Goal: Transaction & Acquisition: Download file/media

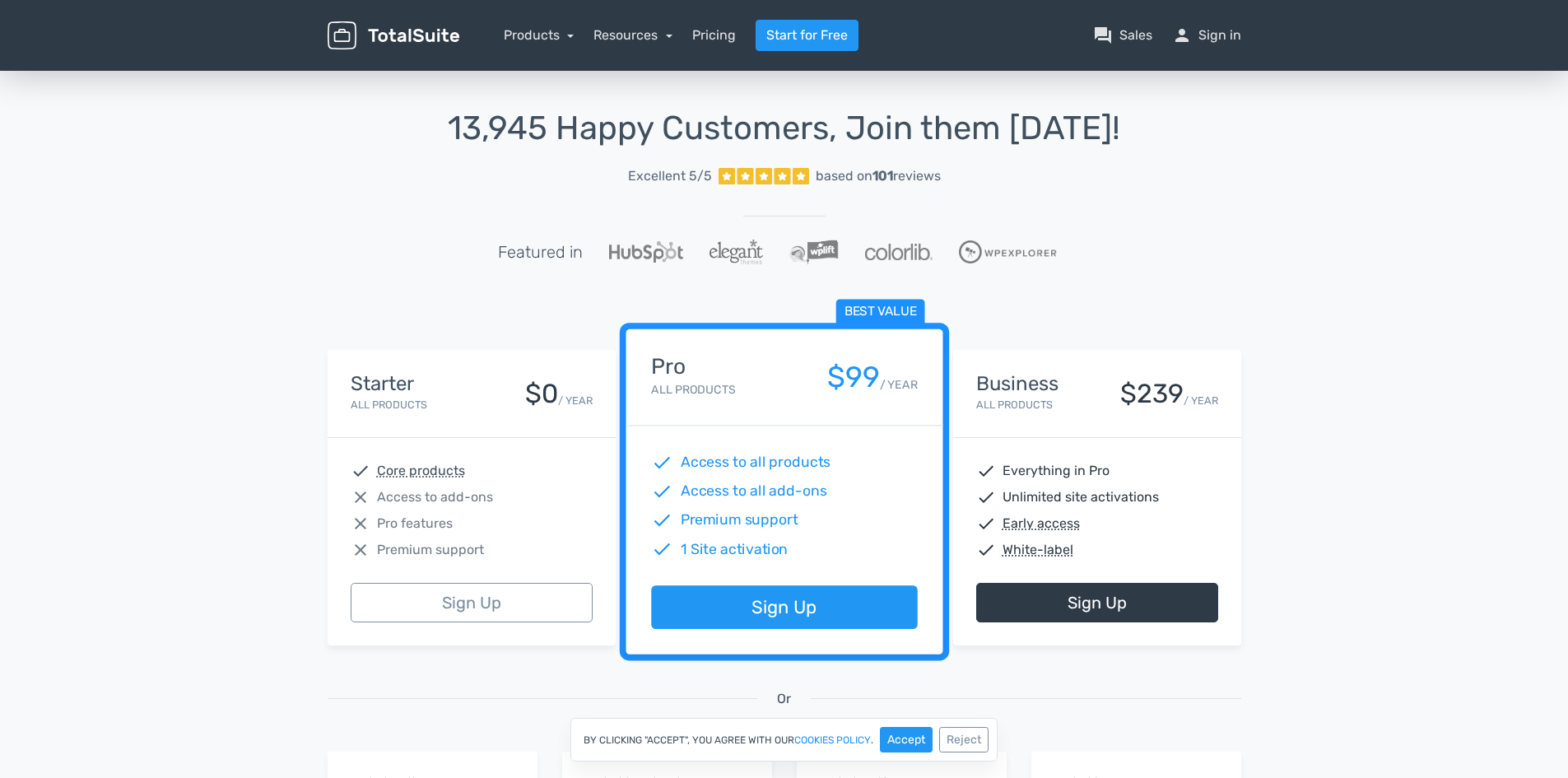
click at [457, 545] on span "Premium support" at bounding box center [431, 550] width 107 height 20
click at [505, 524] on div "close Pro features" at bounding box center [471, 524] width 242 height 20
click at [485, 489] on span "Access to add-ons" at bounding box center [435, 497] width 116 height 20
click at [461, 604] on link "Sign Up" at bounding box center [471, 603] width 242 height 40
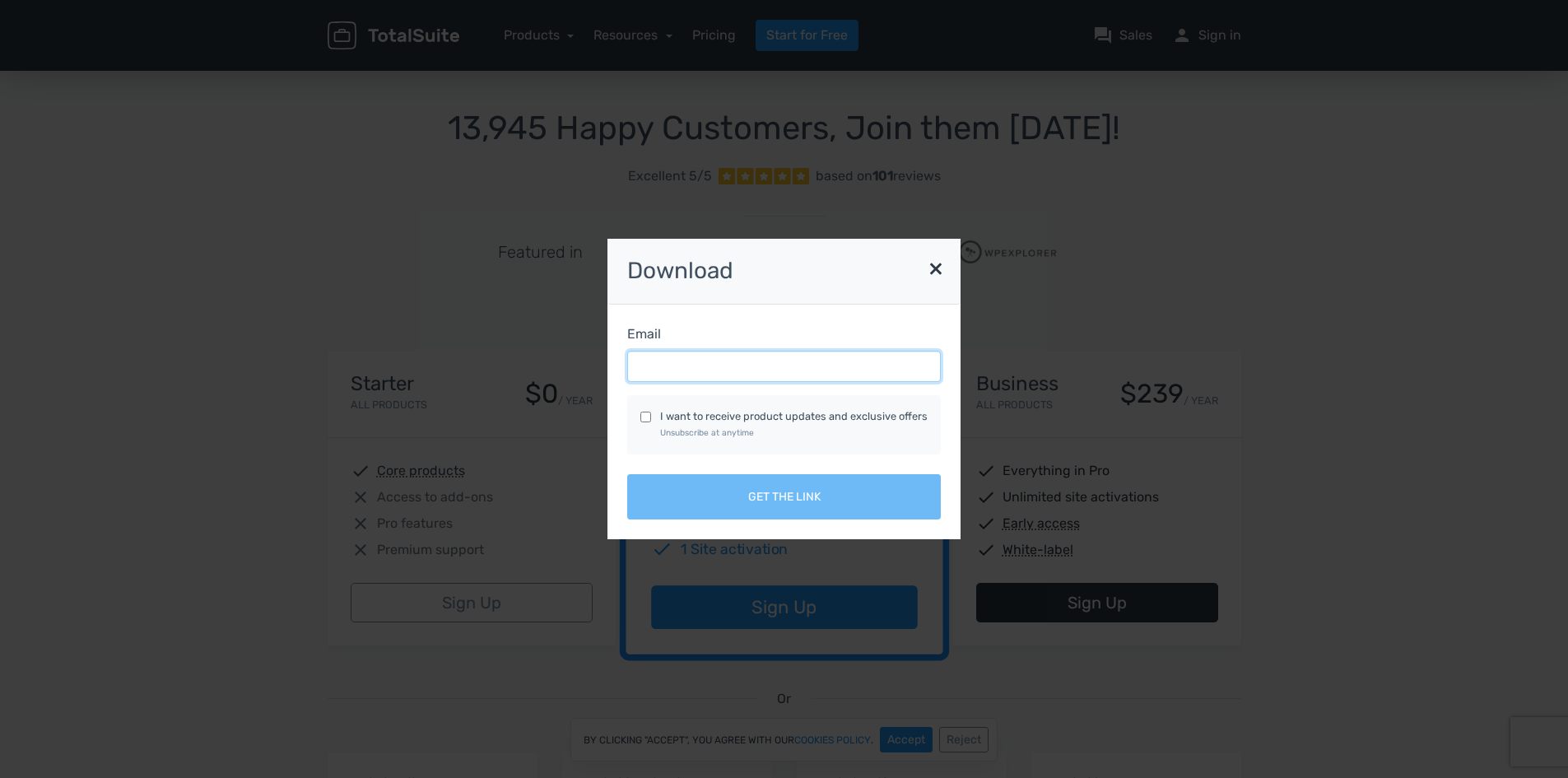
click at [670, 364] on input "Email" at bounding box center [784, 367] width 314 height 31
type input "noralv@msn.com"
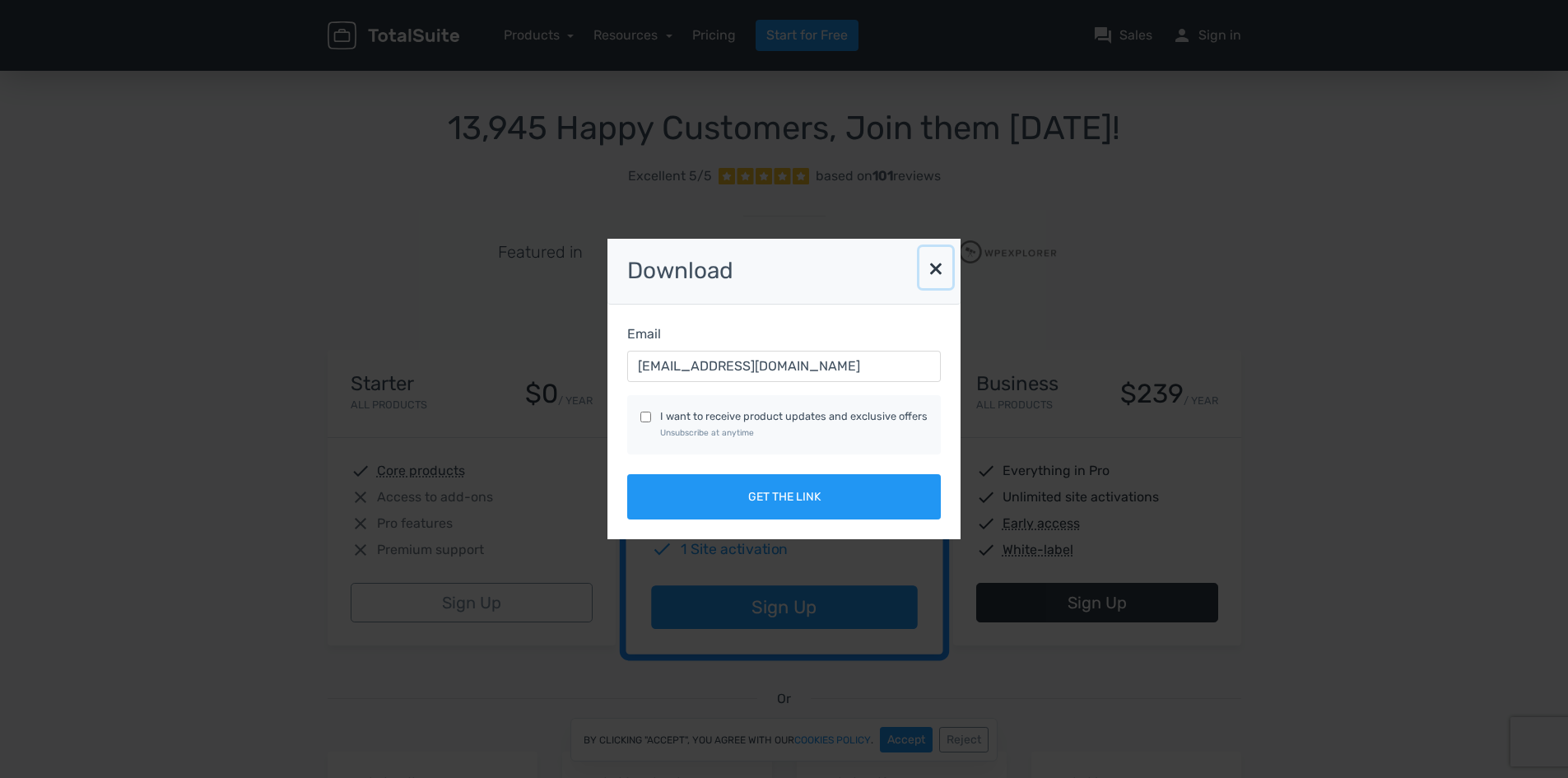
click at [933, 265] on button "×" at bounding box center [936, 268] width 33 height 41
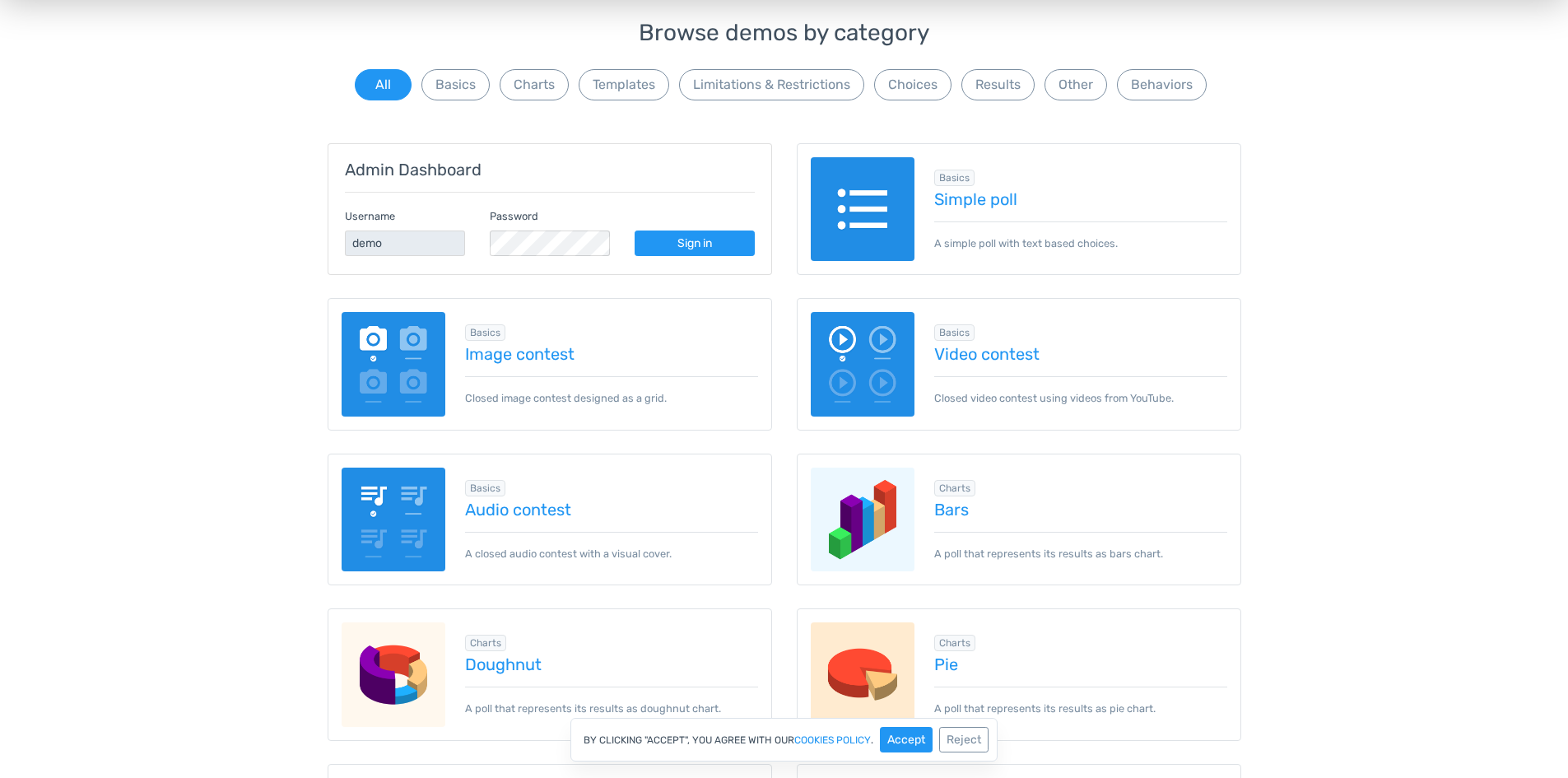
scroll to position [157, 0]
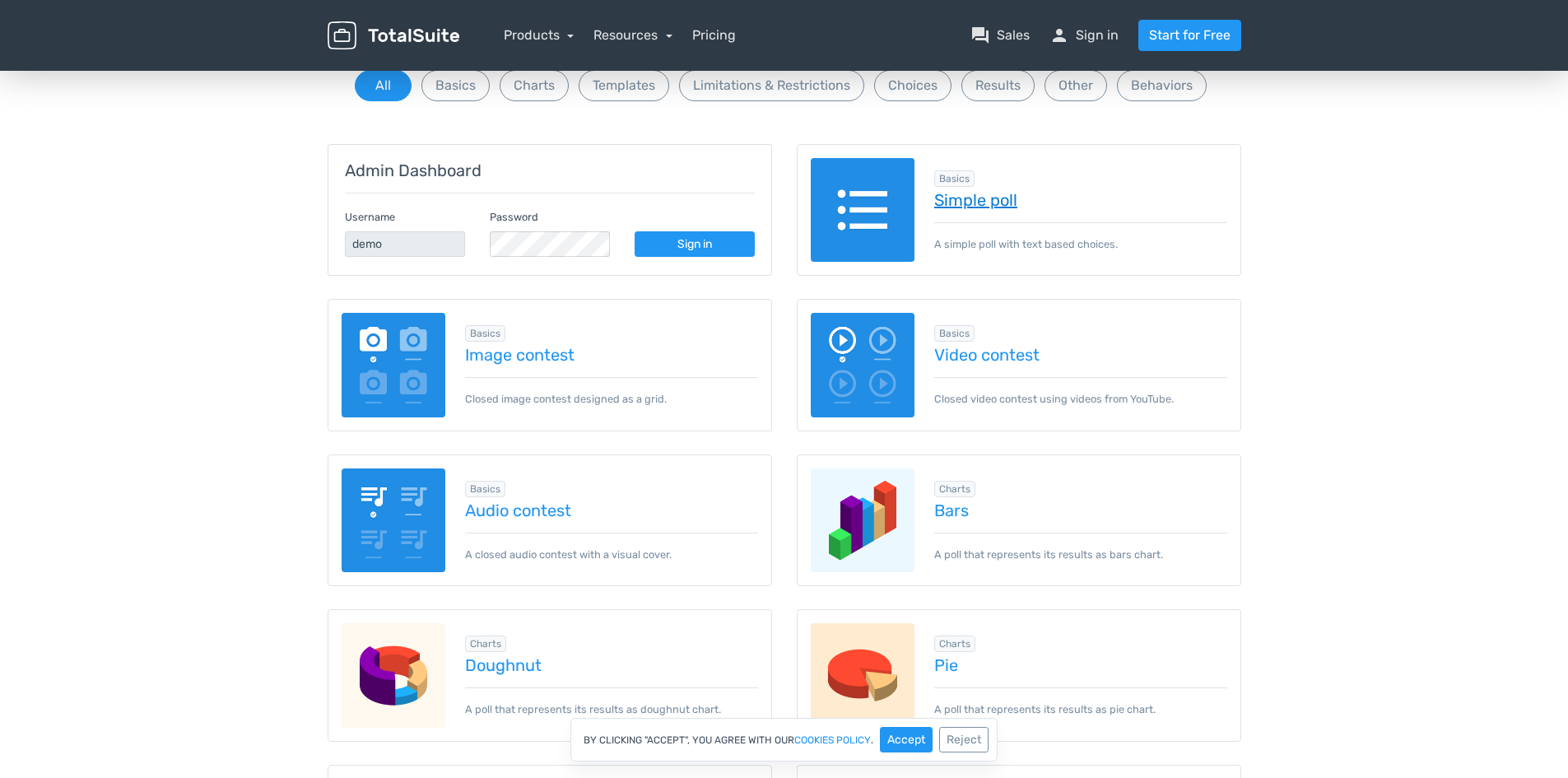
click at [963, 197] on link "Simple poll" at bounding box center [1081, 200] width 293 height 18
click at [474, 83] on button "Basics" at bounding box center [456, 86] width 69 height 31
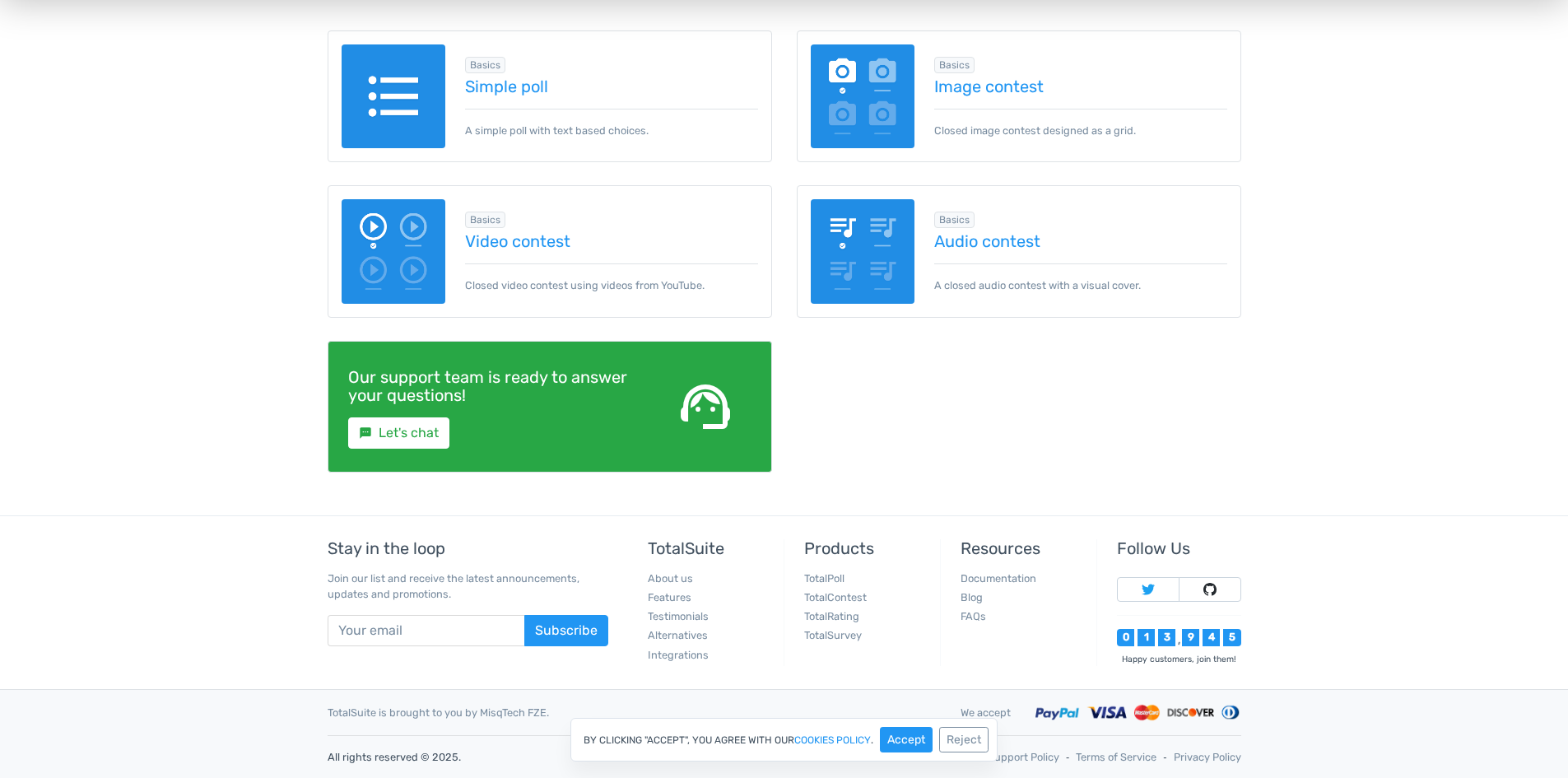
scroll to position [0, 0]
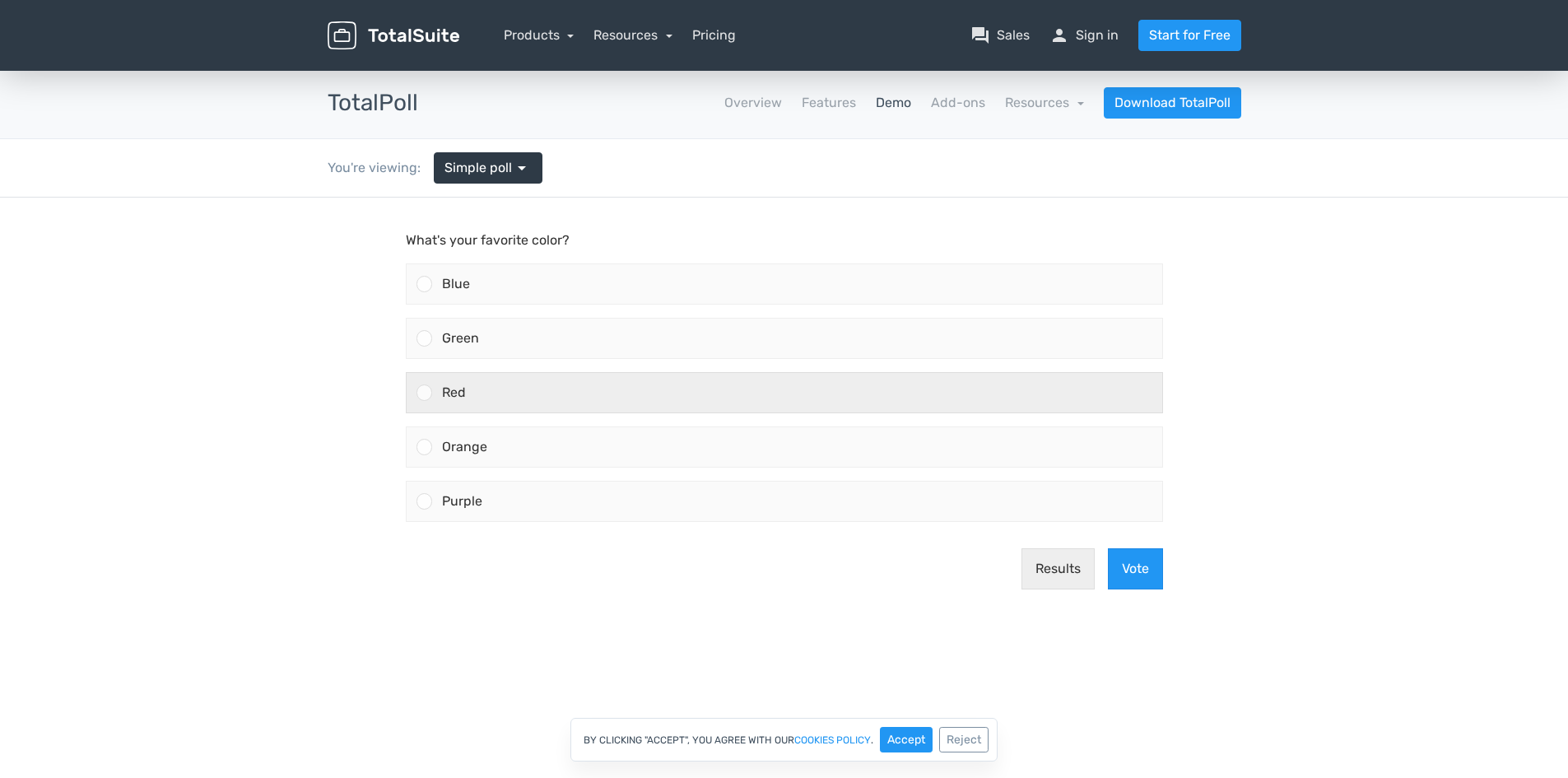
click at [419, 394] on div at bounding box center [424, 392] width 16 height 16
click at [424, 393] on input "Red" at bounding box center [424, 393] width 0 height 0
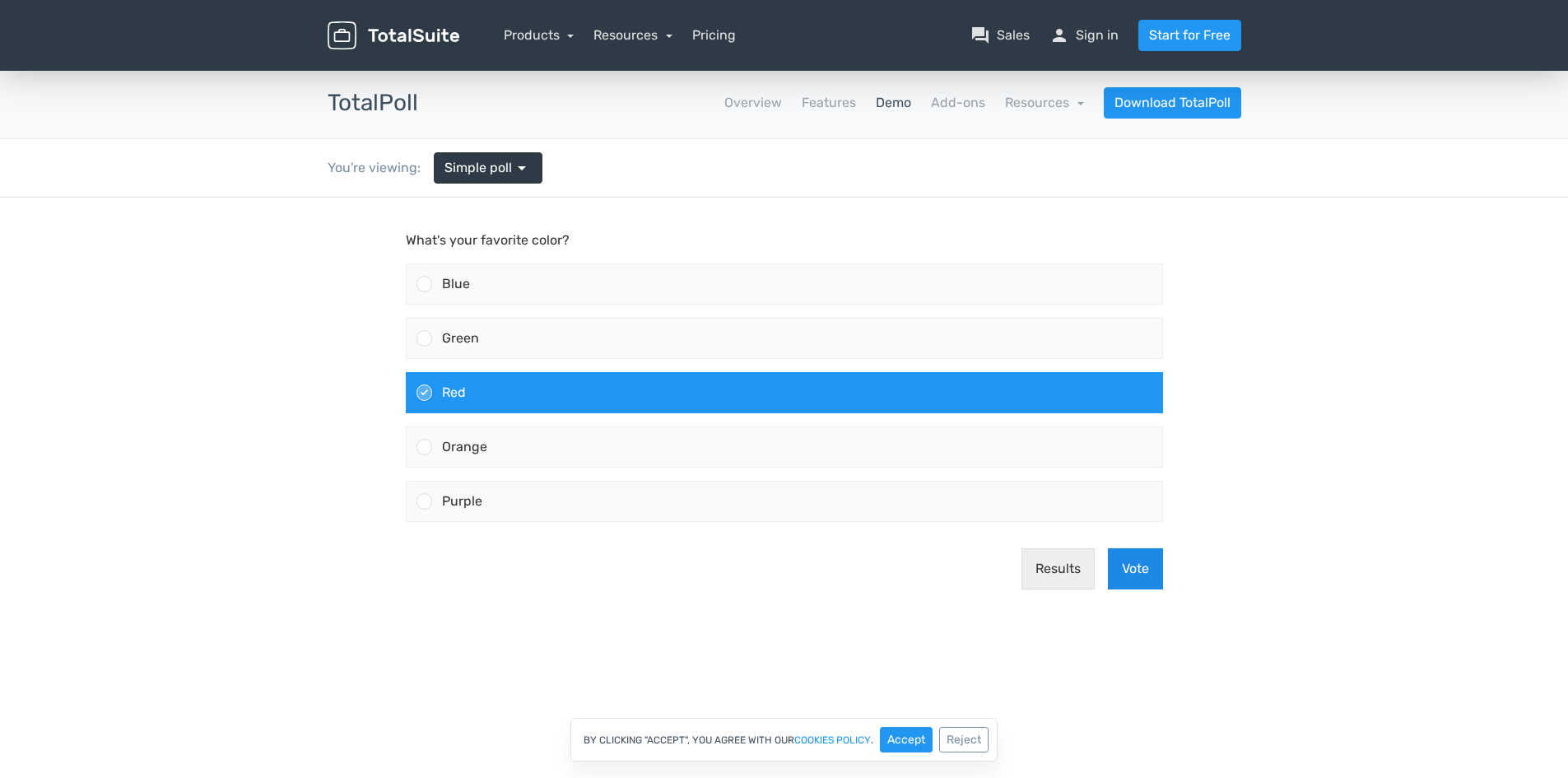
click at [1145, 582] on button "Vote" at bounding box center [1135, 569] width 55 height 41
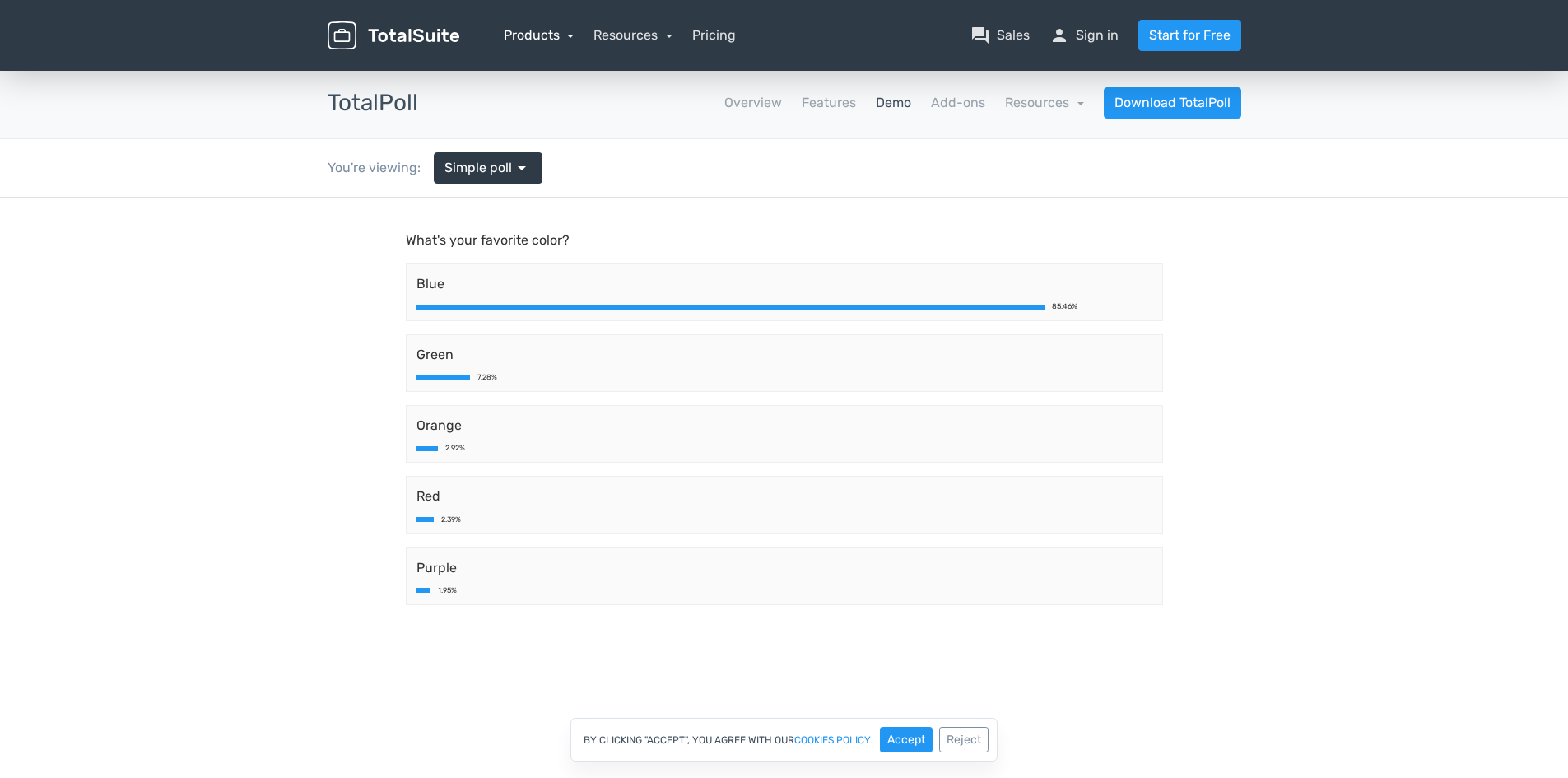
click at [531, 31] on link "Products" at bounding box center [539, 35] width 71 height 16
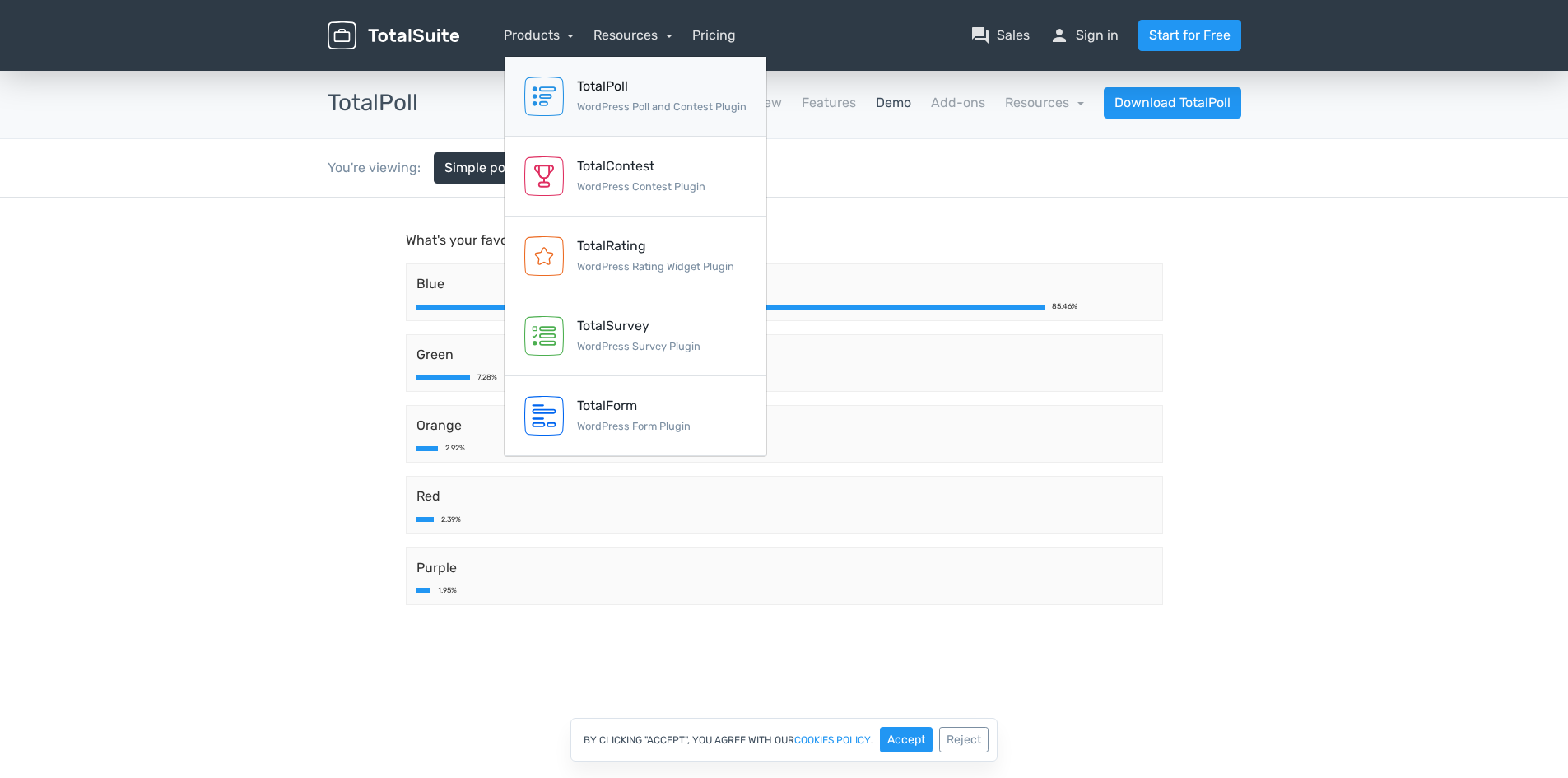
click at [645, 98] on div "TotalPoll WordPress Poll and Contest Plugin" at bounding box center [661, 97] width 169 height 40
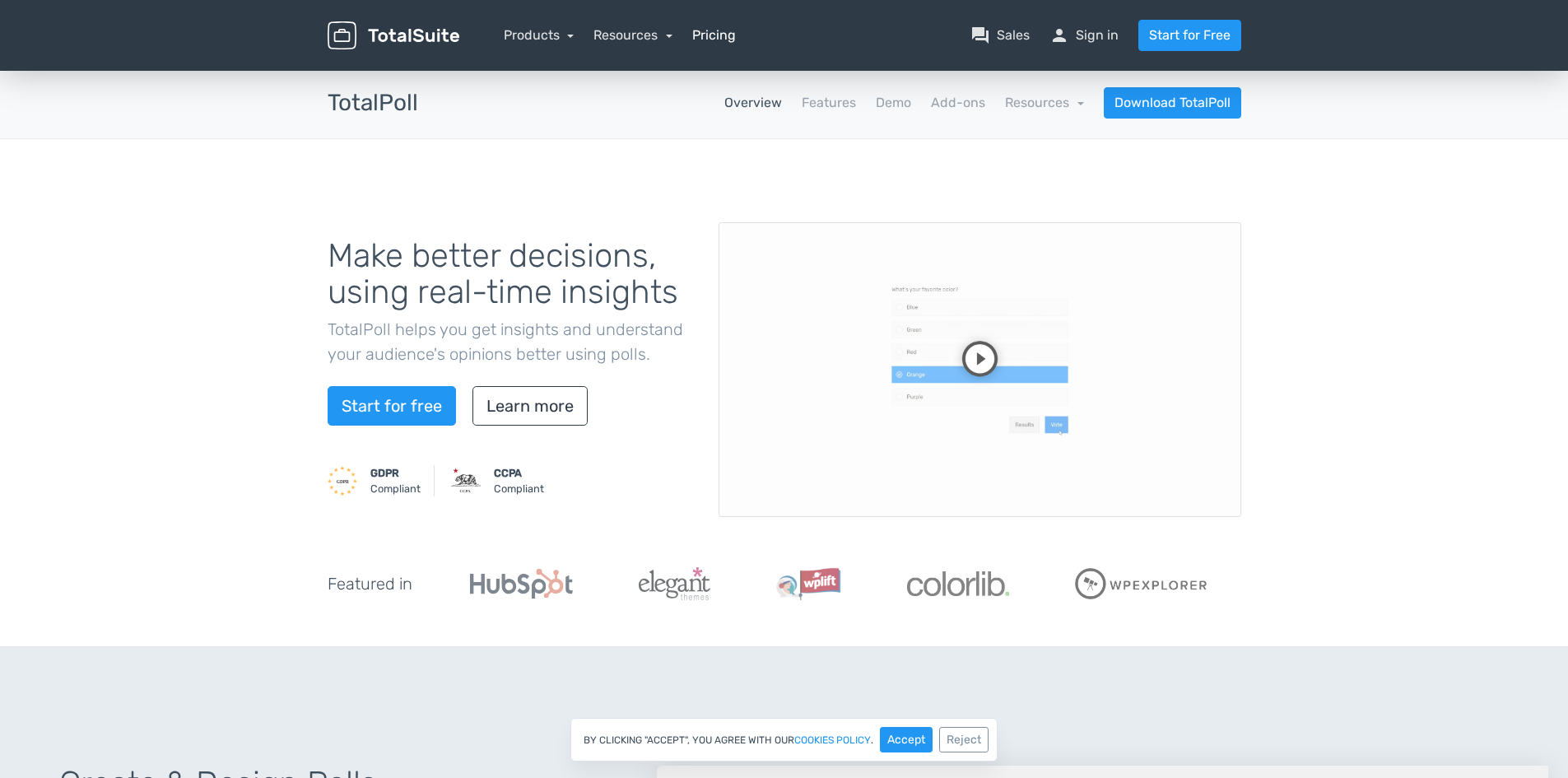
click at [706, 33] on link "Pricing" at bounding box center [714, 36] width 44 height 20
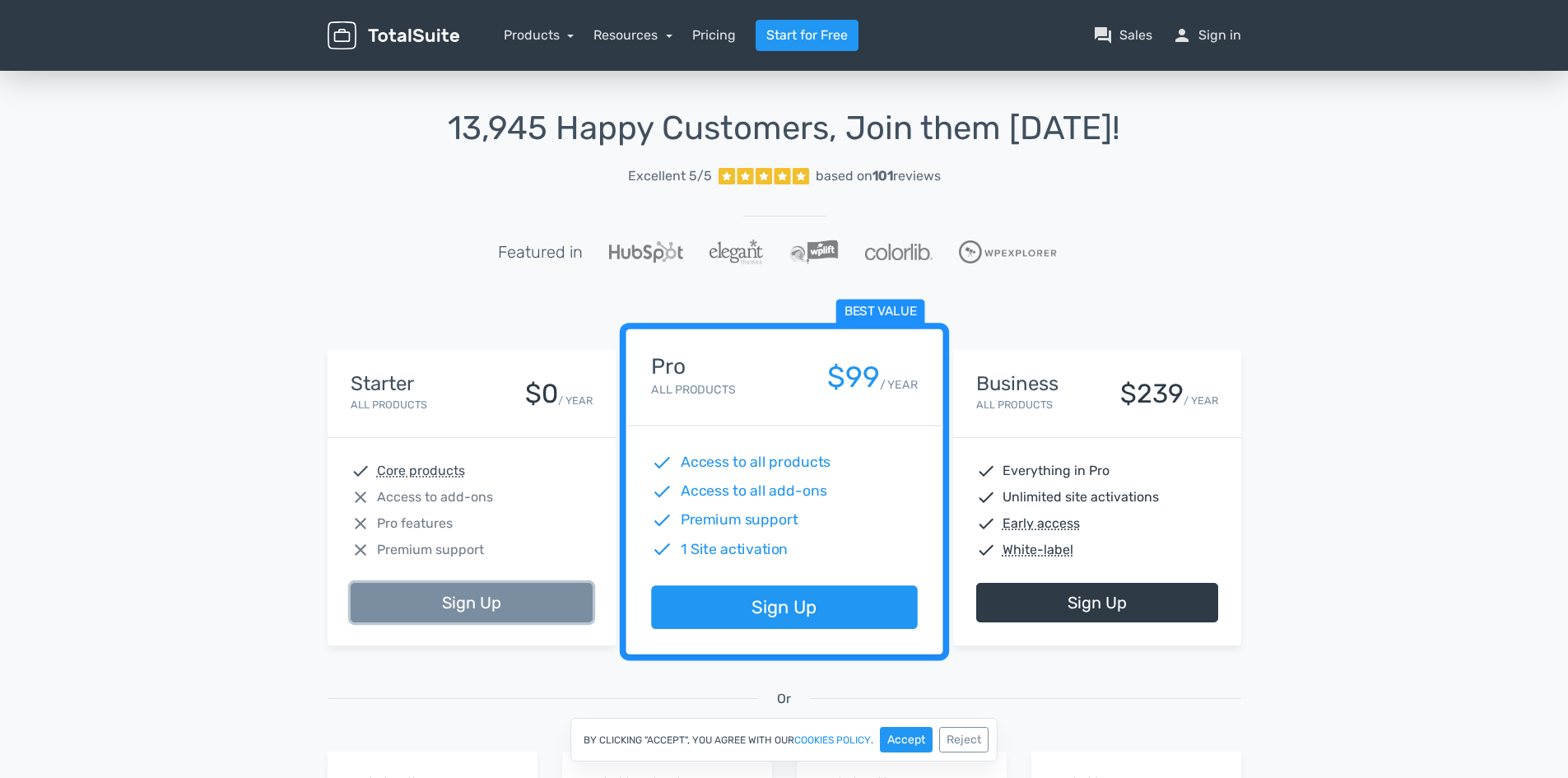
click at [460, 611] on link "Sign Up" at bounding box center [471, 603] width 242 height 40
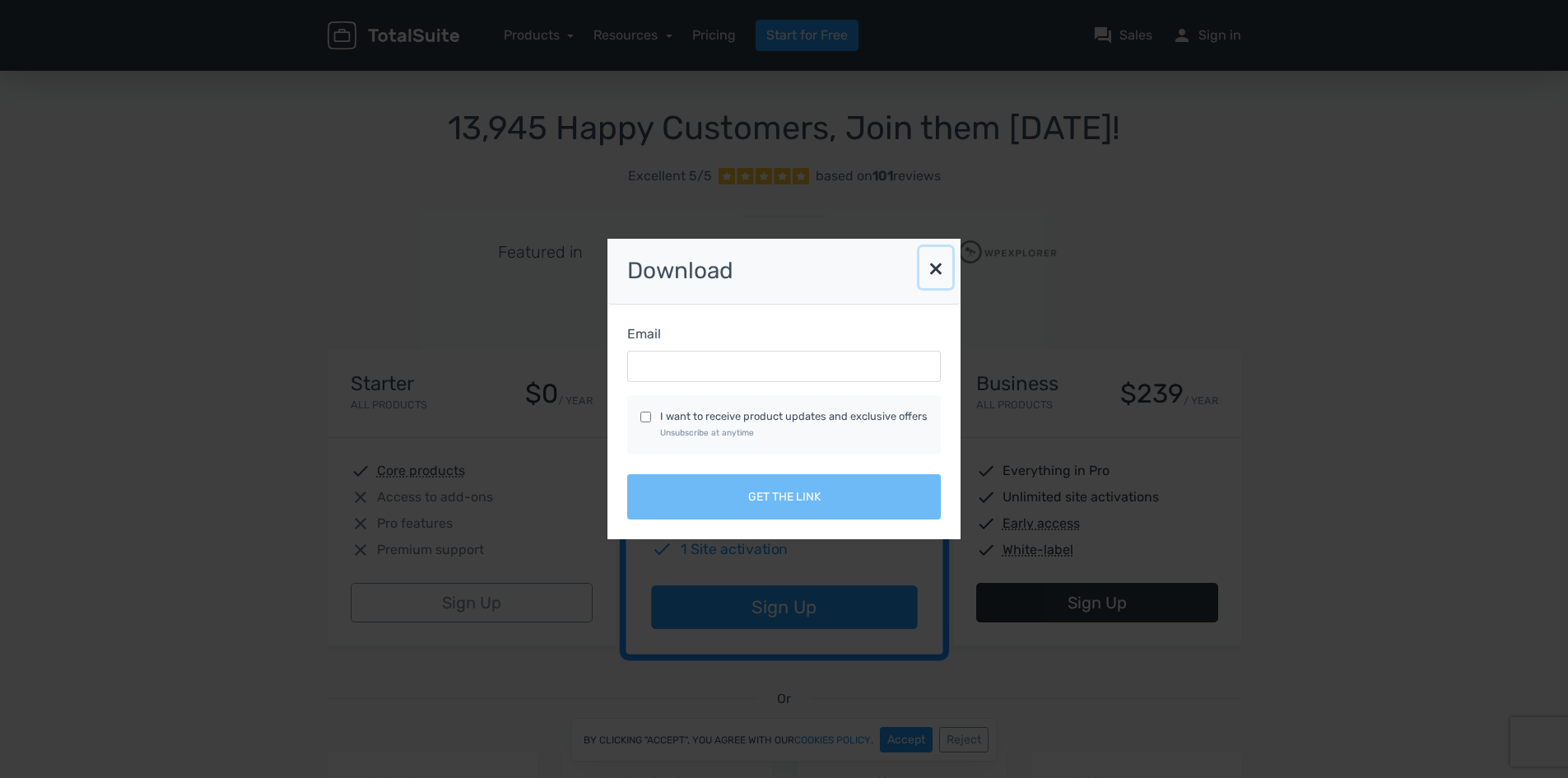
click at [943, 268] on button "×" at bounding box center [936, 268] width 33 height 41
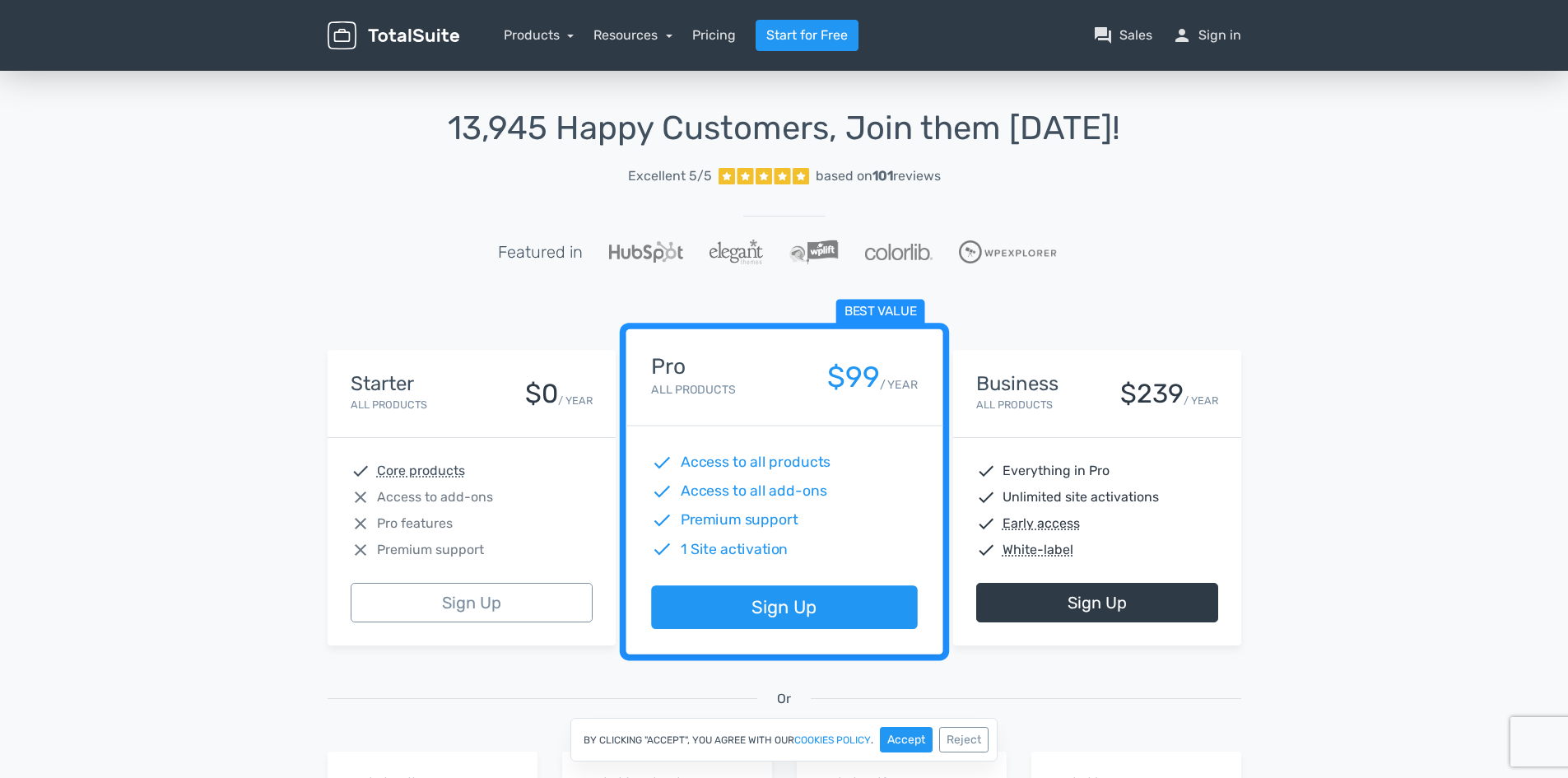
click at [550, 445] on div "check Core products close Access to add-ons close Pro features close Premium su…" at bounding box center [471, 510] width 288 height 145
click at [460, 462] on abbr "Core products" at bounding box center [421, 471] width 88 height 20
click at [472, 607] on link "Sign Up" at bounding box center [471, 603] width 242 height 40
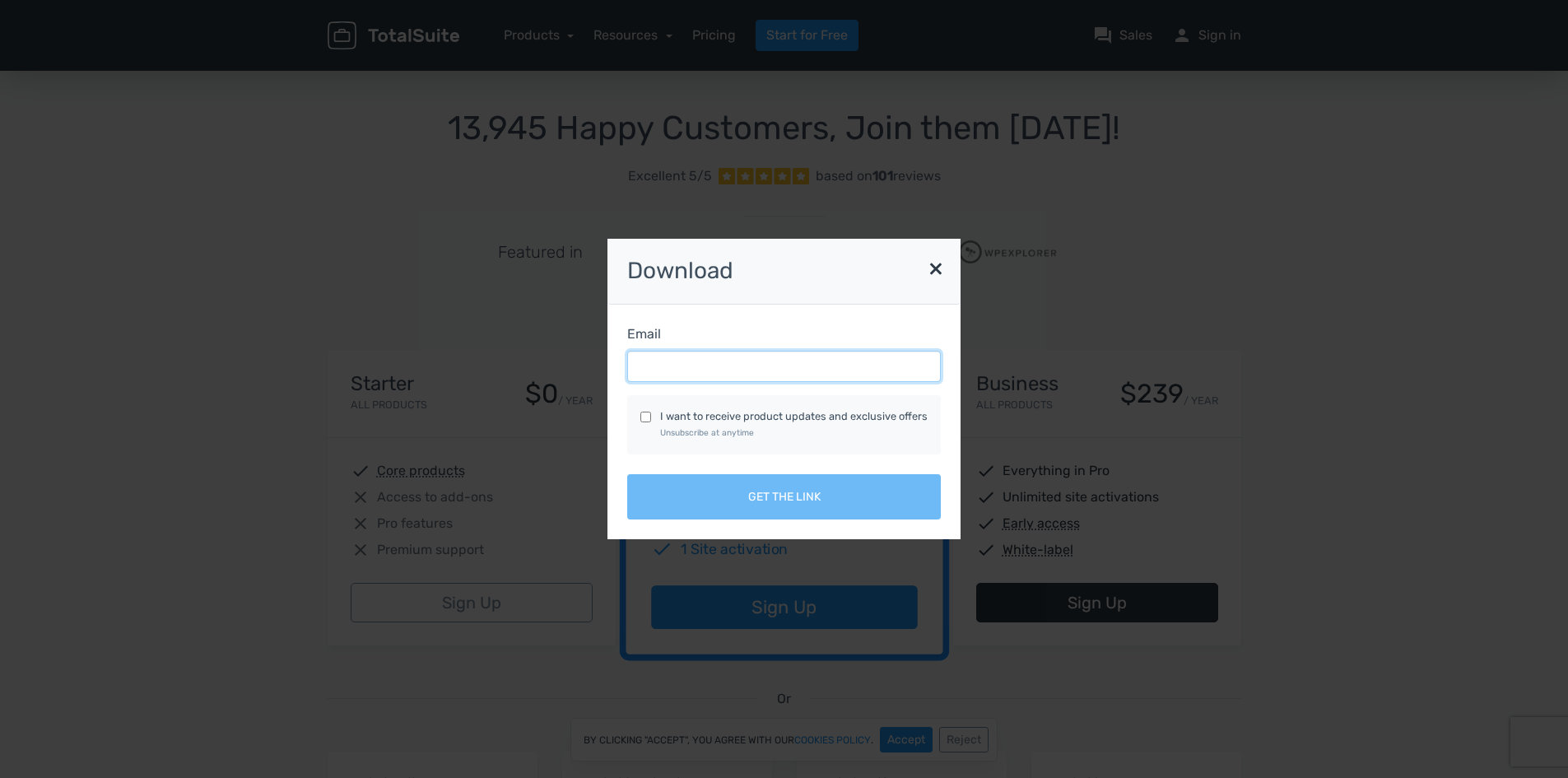
click at [720, 376] on input "Email" at bounding box center [784, 367] width 314 height 31
type input "noralv@msn.com"
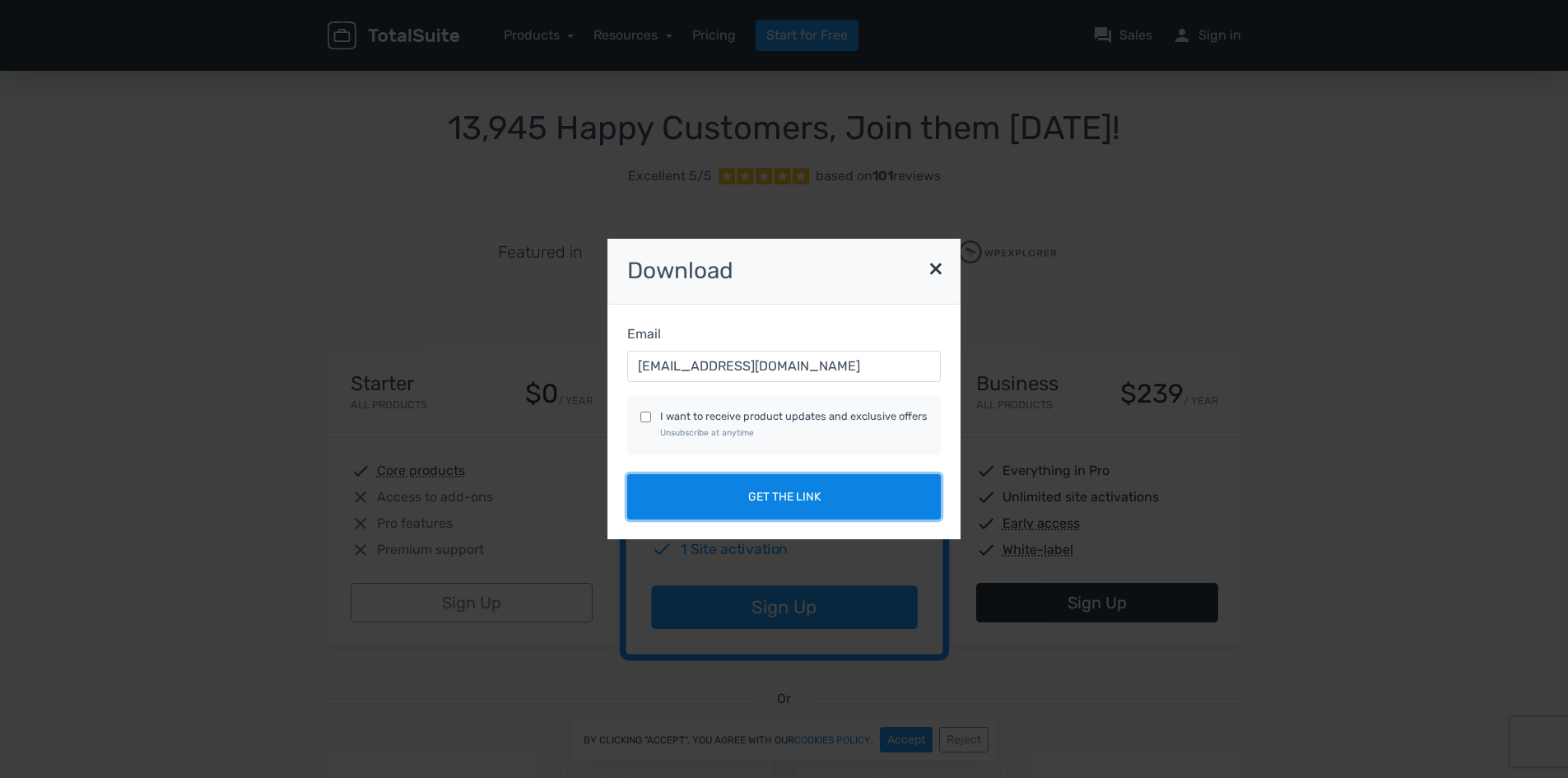
click at [758, 490] on button "Get the link" at bounding box center [784, 496] width 314 height 45
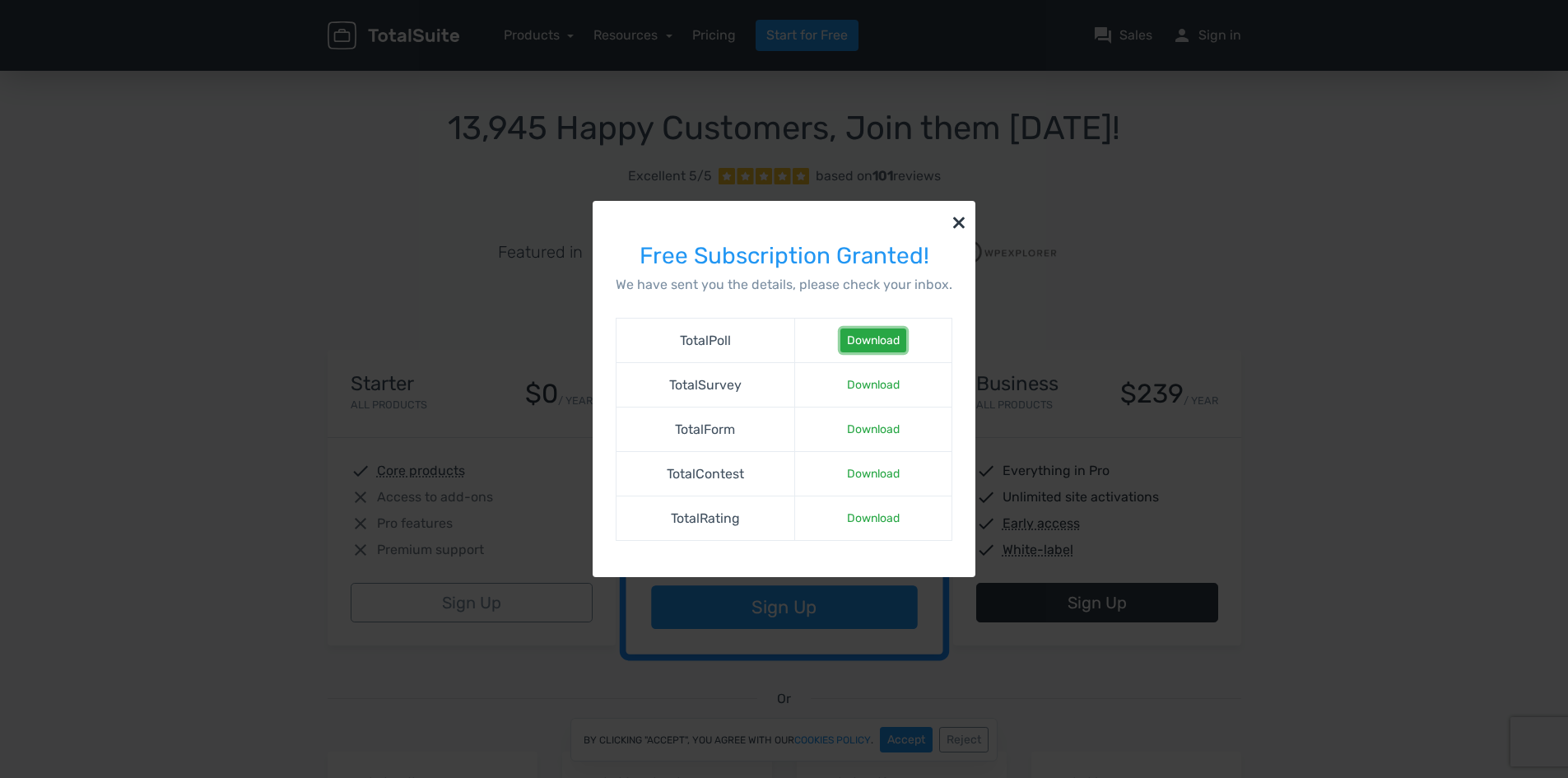
click at [886, 347] on link "Download" at bounding box center [874, 340] width 66 height 24
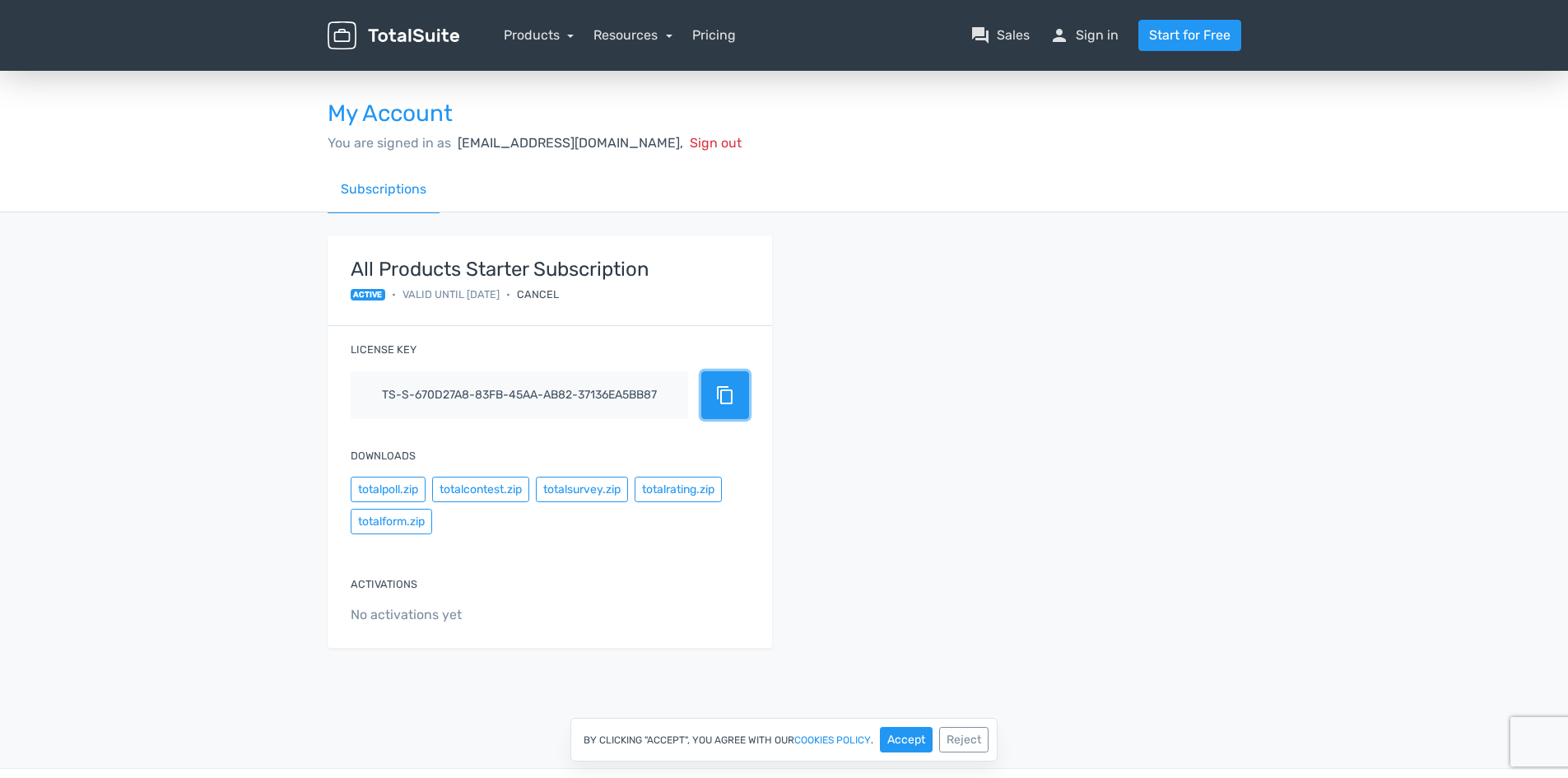
click at [734, 399] on span "content_copy" at bounding box center [725, 396] width 20 height 20
click at [387, 485] on button "totalpoll.zip" at bounding box center [388, 489] width 75 height 26
click at [588, 492] on button "totalsurvey.zip" at bounding box center [582, 489] width 92 height 26
